Goal: Transaction & Acquisition: Purchase product/service

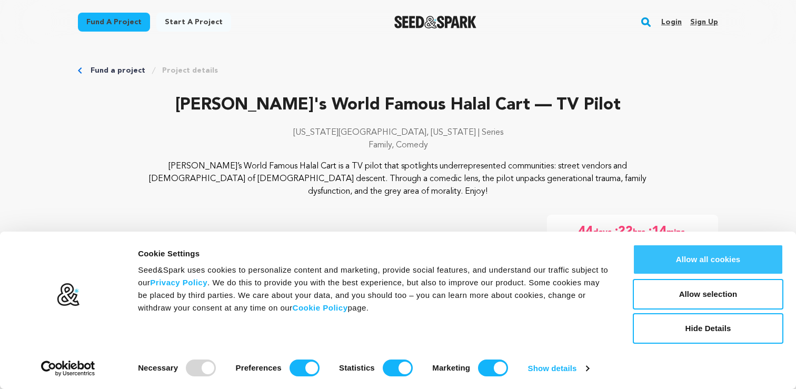
click at [723, 266] on button "Allow all cookies" at bounding box center [708, 259] width 151 height 31
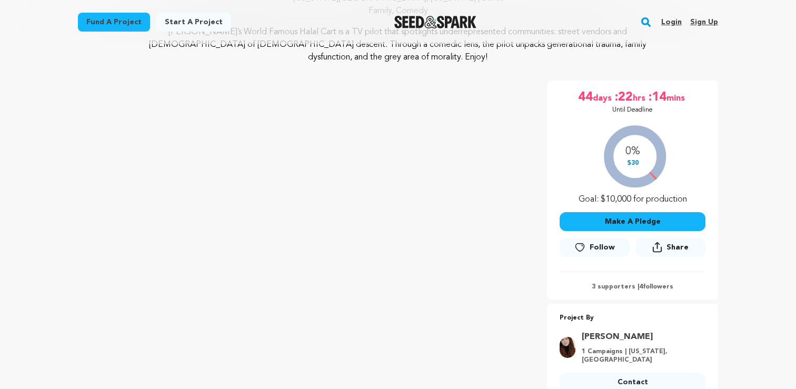
scroll to position [178, 0]
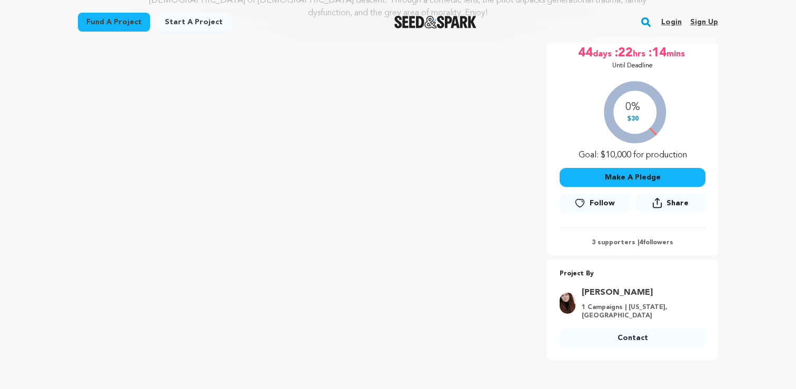
click at [652, 168] on button "Make A Pledge" at bounding box center [632, 177] width 146 height 19
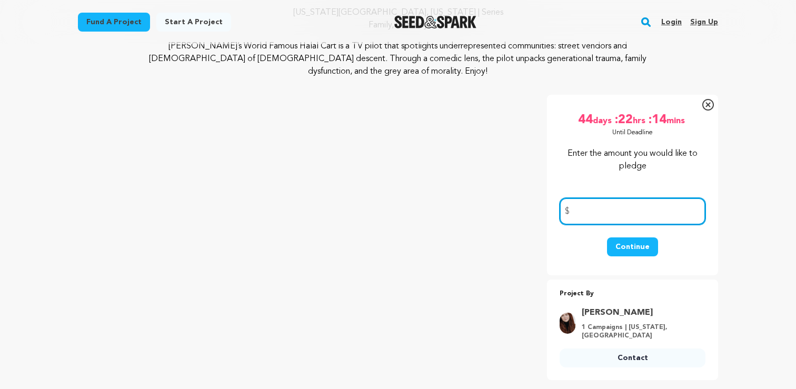
scroll to position [117, 0]
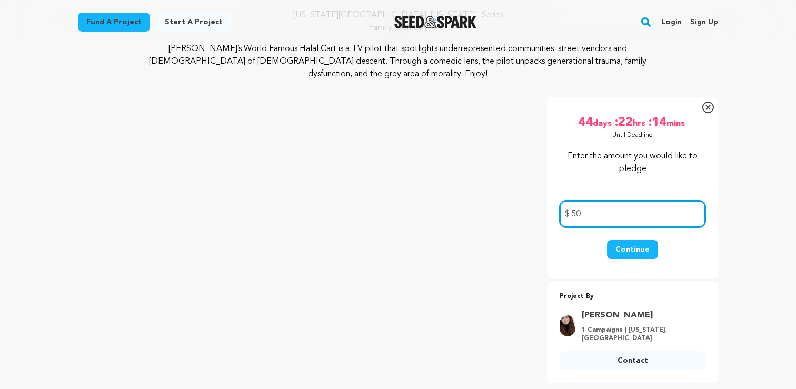
type input "50"
click at [639, 240] on button "Continue" at bounding box center [632, 249] width 51 height 19
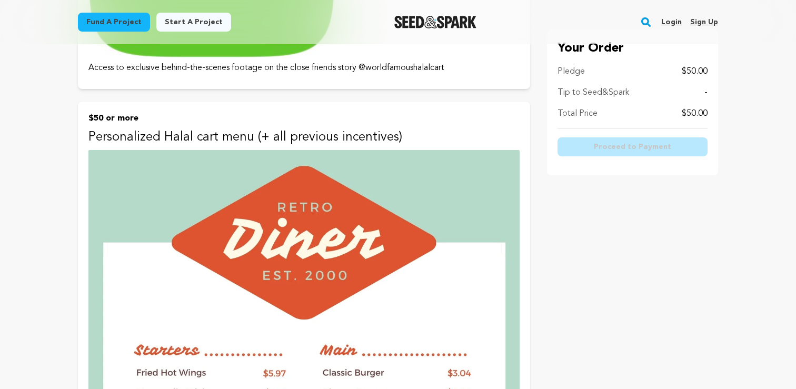
click at [202, 122] on p "$50 or more" at bounding box center [303, 118] width 431 height 13
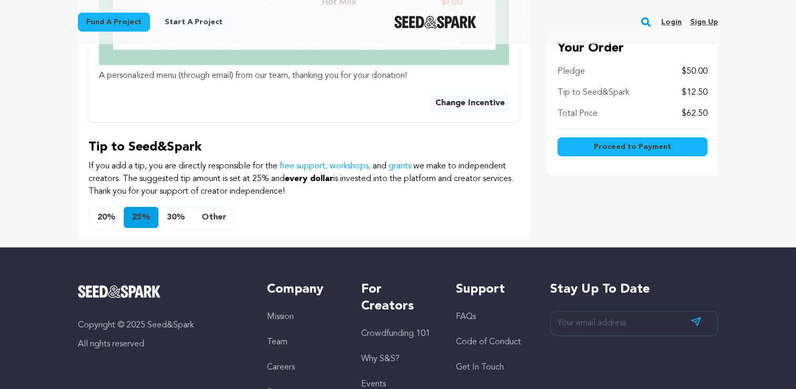
scroll to position [893, 0]
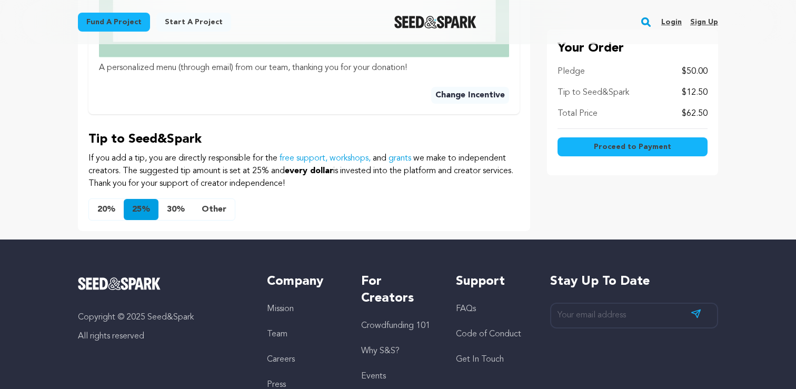
click at [221, 213] on button "Other" at bounding box center [214, 209] width 42 height 21
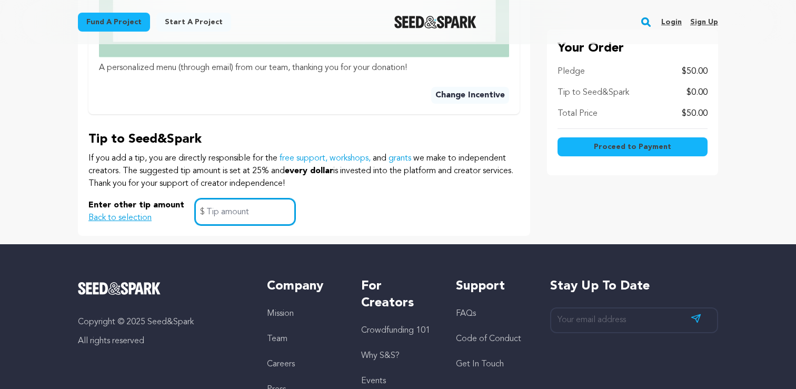
click at [226, 213] on input "text" at bounding box center [245, 211] width 101 height 27
type input "0"
click at [604, 151] on span "Proceed to Payment" at bounding box center [632, 147] width 77 height 11
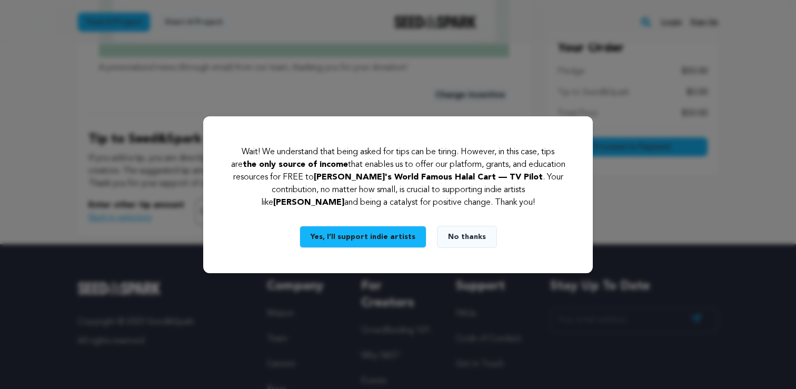
click at [462, 239] on button "No thanks" at bounding box center [467, 237] width 60 height 22
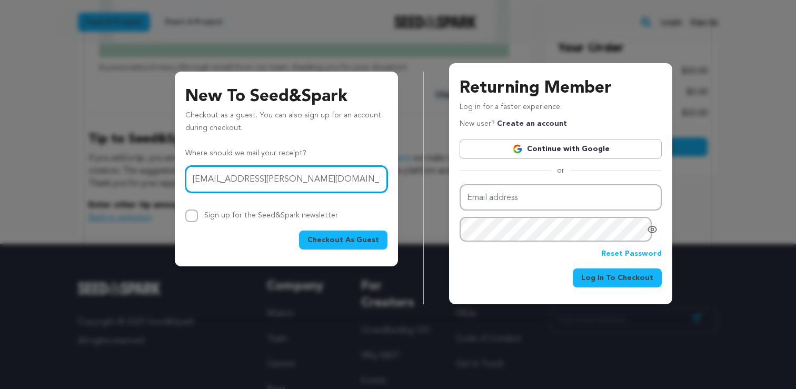
type input "max@lenahan.com"
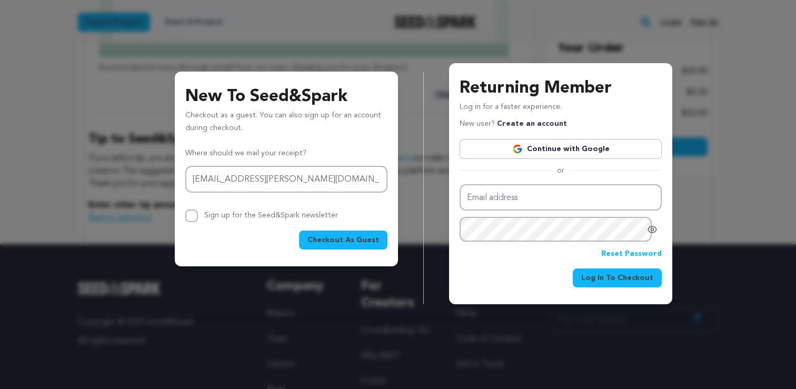
click at [343, 243] on span "Checkout As Guest" at bounding box center [343, 240] width 72 height 11
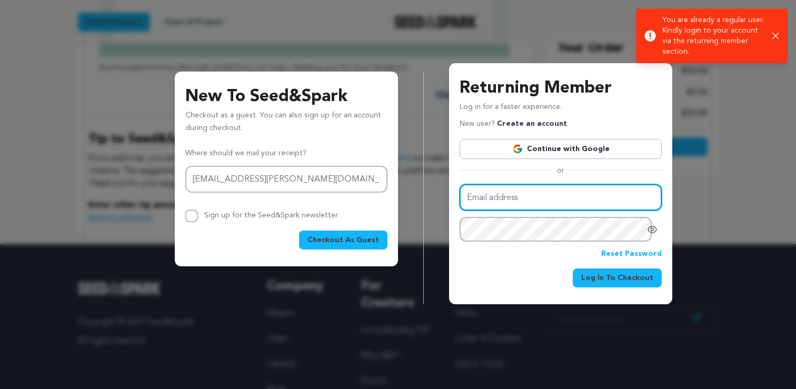
click at [537, 192] on input "Email address" at bounding box center [560, 197] width 202 height 27
type input "max@lenahan.com"
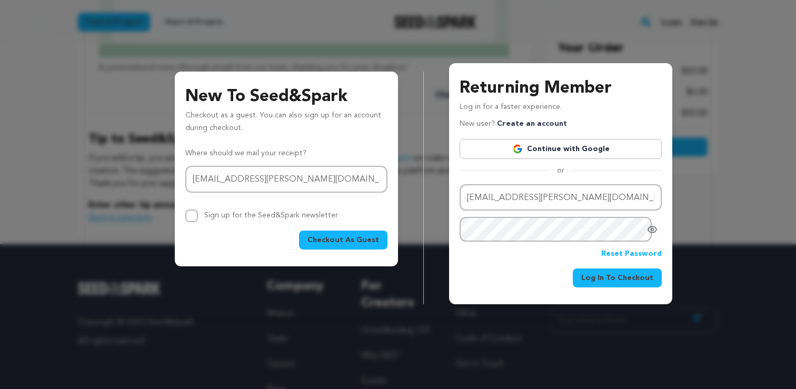
click at [624, 257] on link "Reset Password" at bounding box center [631, 254] width 61 height 13
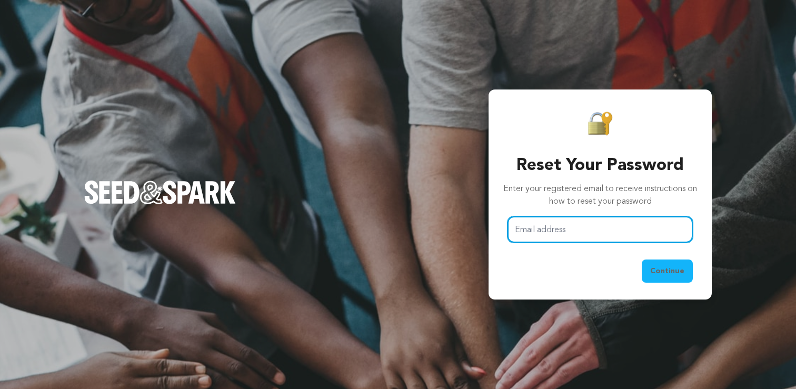
click at [535, 222] on input "Email address" at bounding box center [599, 229] width 185 height 27
type input "max@lenahan.com"
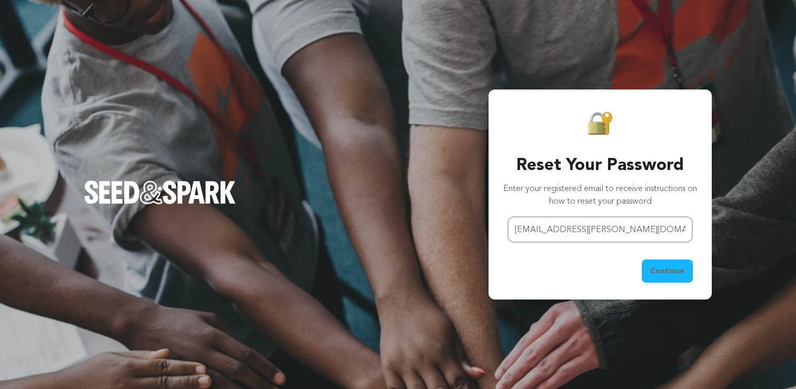
click at [665, 271] on span "Continue" at bounding box center [667, 271] width 34 height 11
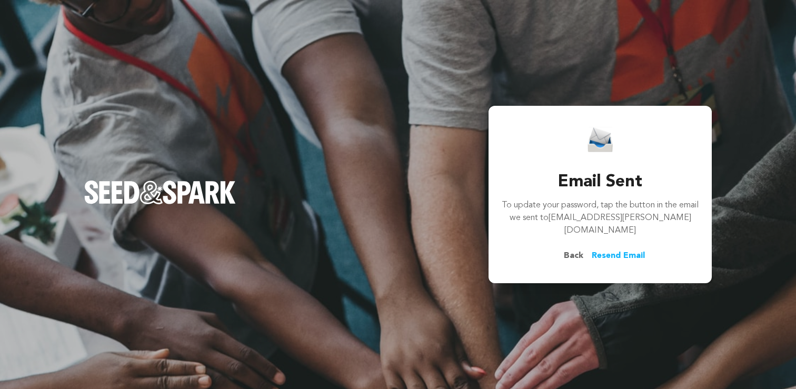
click at [572, 252] on span "Back" at bounding box center [573, 255] width 36 height 13
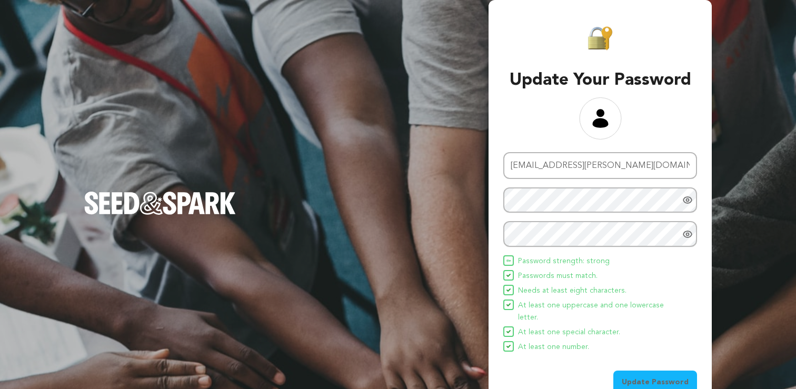
scroll to position [9, 0]
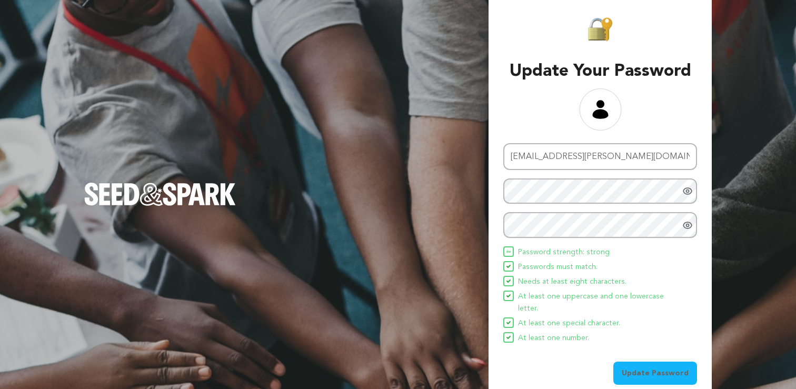
click at [642, 368] on span "Update Password" at bounding box center [655, 373] width 67 height 11
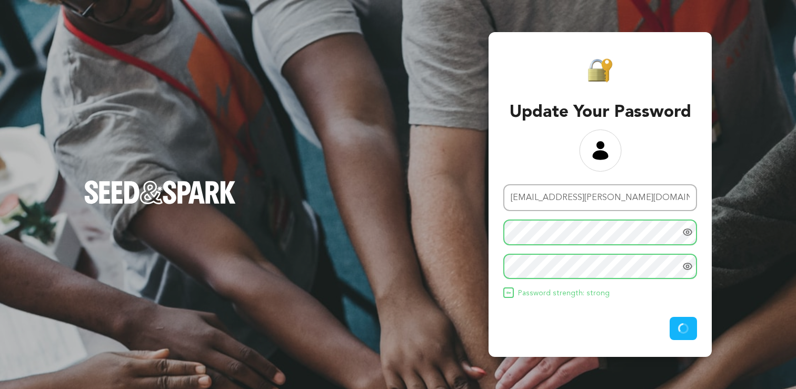
scroll to position [0, 0]
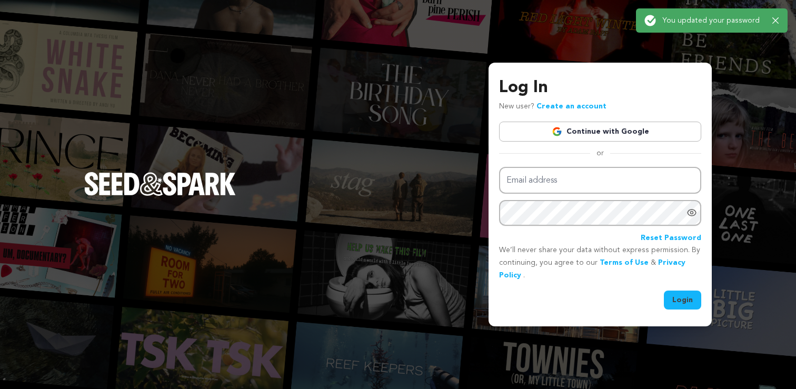
type input "[EMAIL_ADDRESS][PERSON_NAME][DOMAIN_NAME]"
click at [676, 301] on button "Login" at bounding box center [682, 299] width 37 height 19
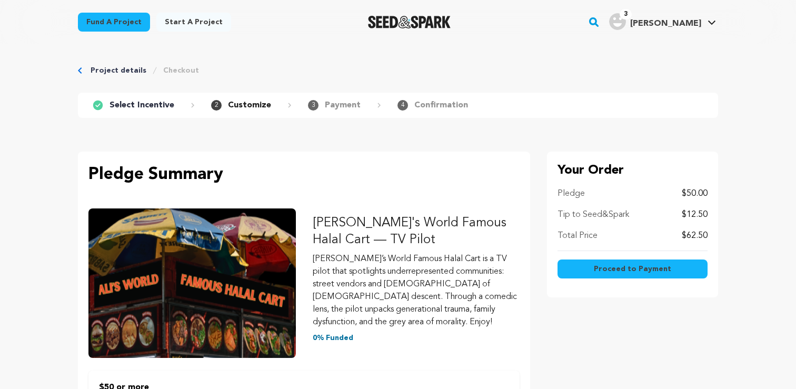
scroll to position [893, 0]
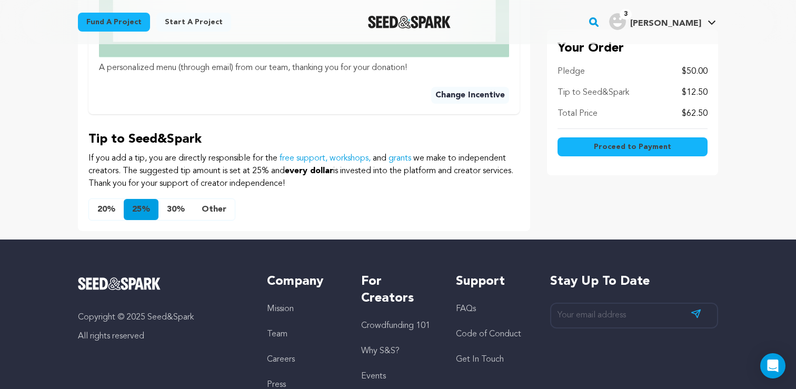
click at [592, 147] on button "Proceed to Payment" at bounding box center [632, 146] width 150 height 19
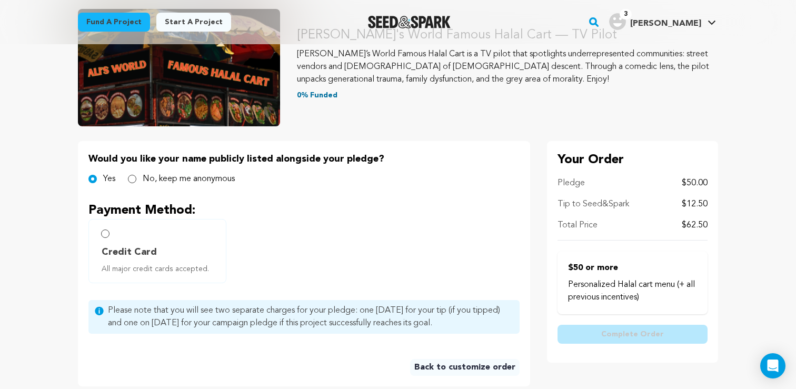
scroll to position [141, 0]
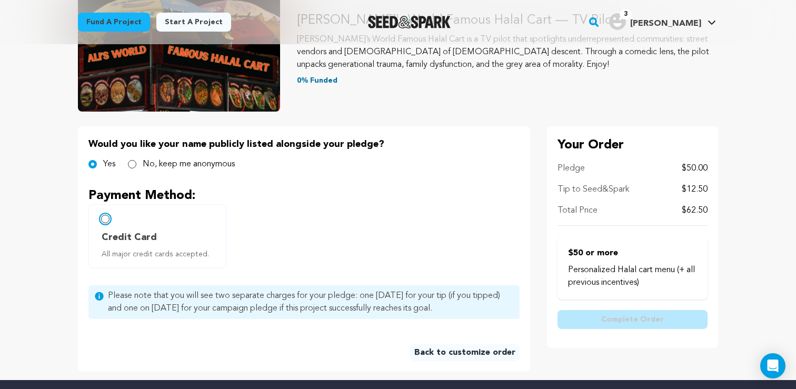
click at [107, 222] on input "Credit Card All major credit cards accepted." at bounding box center [105, 219] width 8 height 8
radio input "false"
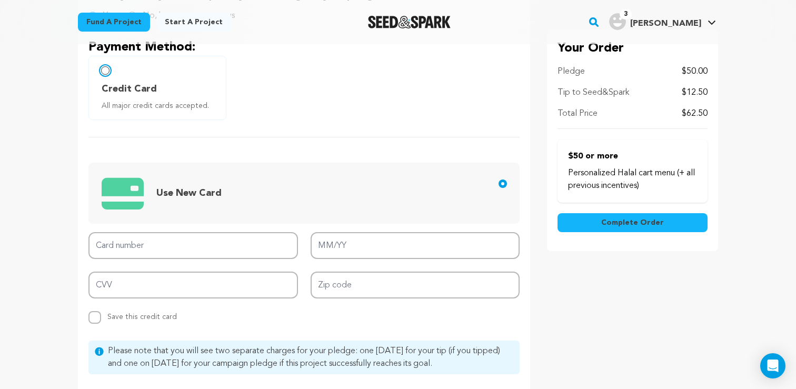
scroll to position [289, 0]
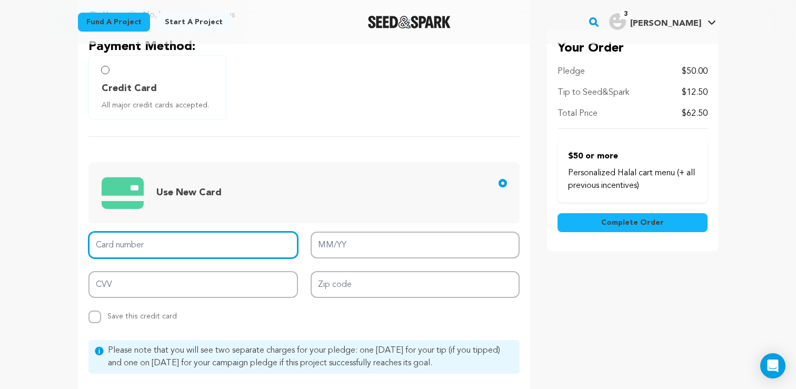
click at [183, 242] on input "Card number" at bounding box center [192, 245] width 209 height 27
type input "4270 8250 1627 7597"
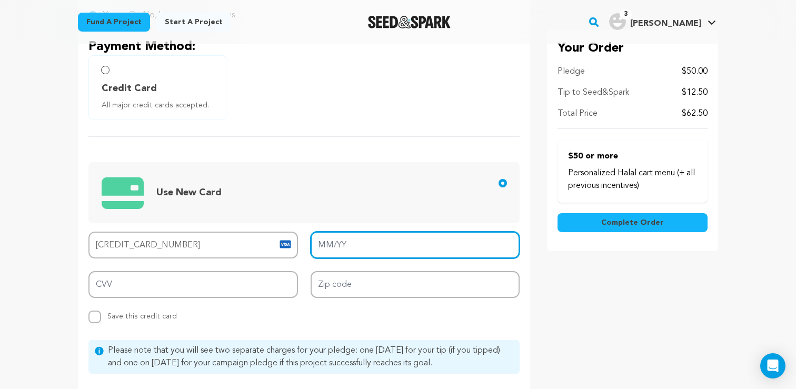
click at [364, 244] on input "MM/YY" at bounding box center [414, 245] width 209 height 27
type input "08/27"
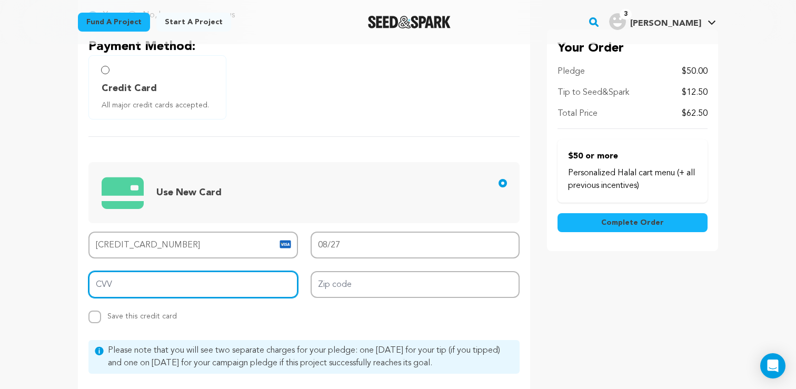
click at [231, 284] on input "CVV" at bounding box center [192, 284] width 209 height 27
type input "734"
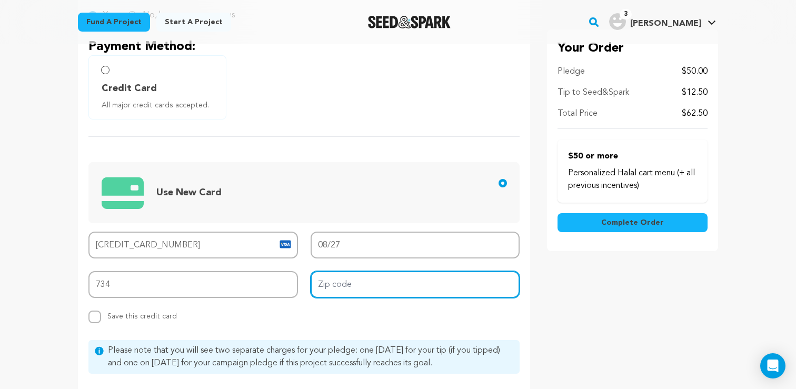
click at [373, 287] on input "Zip code" at bounding box center [414, 284] width 209 height 27
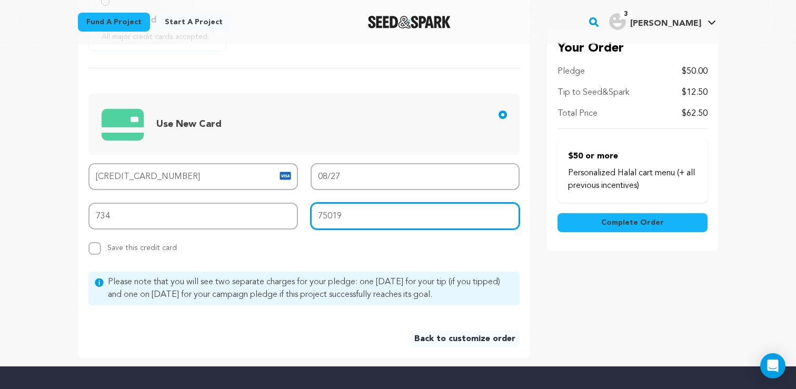
scroll to position [384, 0]
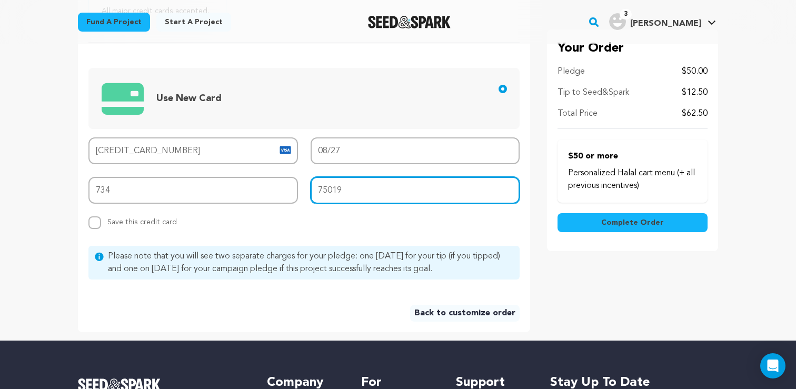
type input "75019"
click at [31, 240] on main "Fund a project Start a project Search" at bounding box center [398, 117] width 796 height 1003
click at [613, 219] on span "Complete Order" at bounding box center [632, 222] width 63 height 11
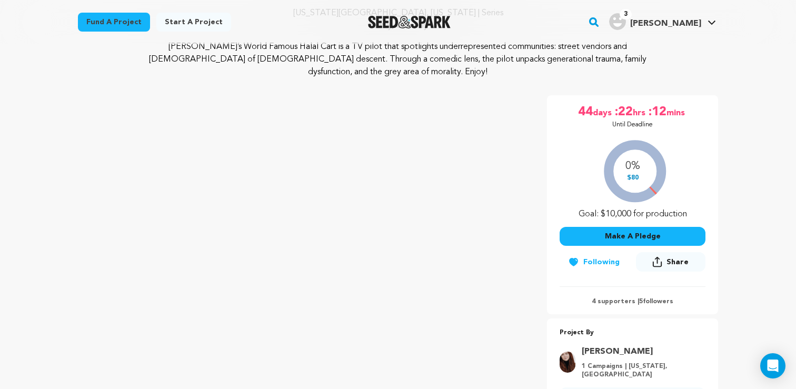
scroll to position [146, 0]
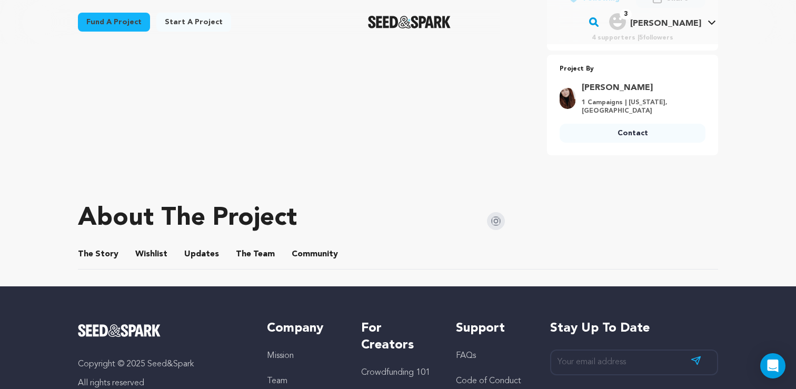
scroll to position [408, 0]
